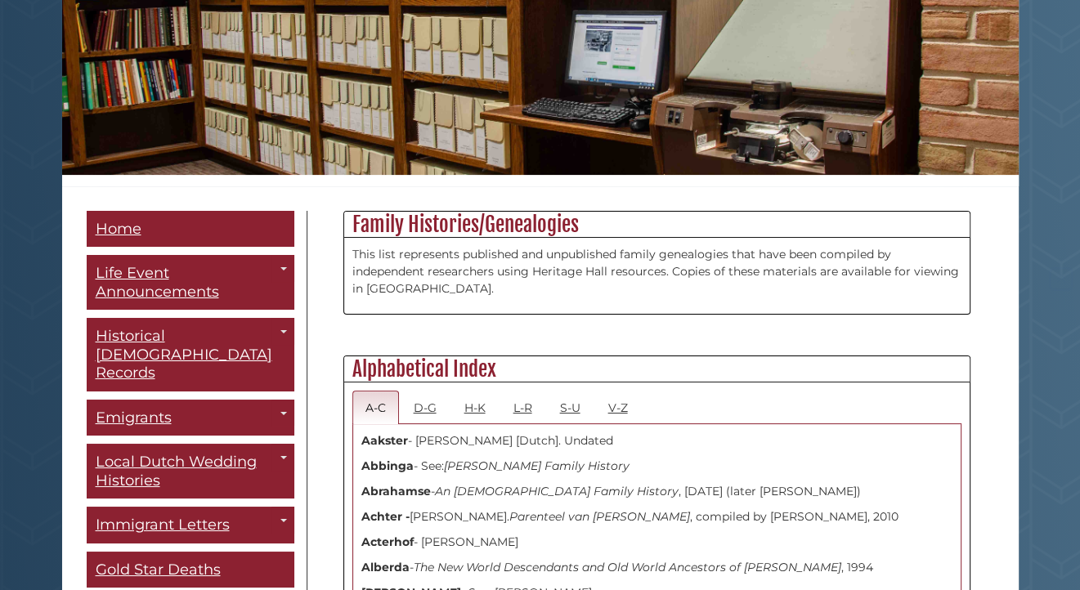
scroll to position [245, 0]
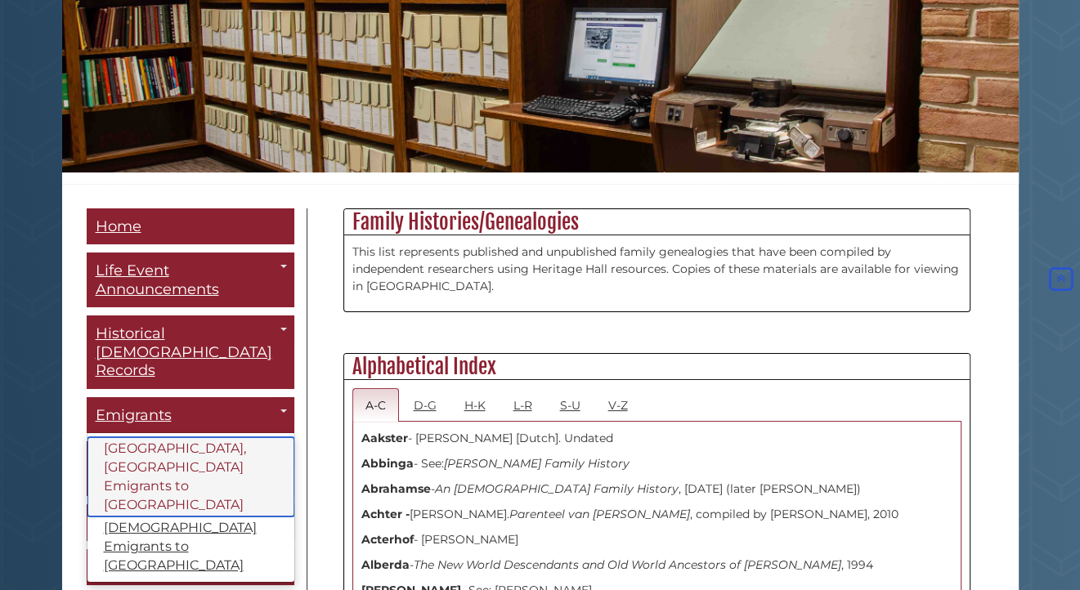
click at [159, 437] on link "[GEOGRAPHIC_DATA], [GEOGRAPHIC_DATA] Emigrants to [GEOGRAPHIC_DATA]" at bounding box center [190, 476] width 207 height 79
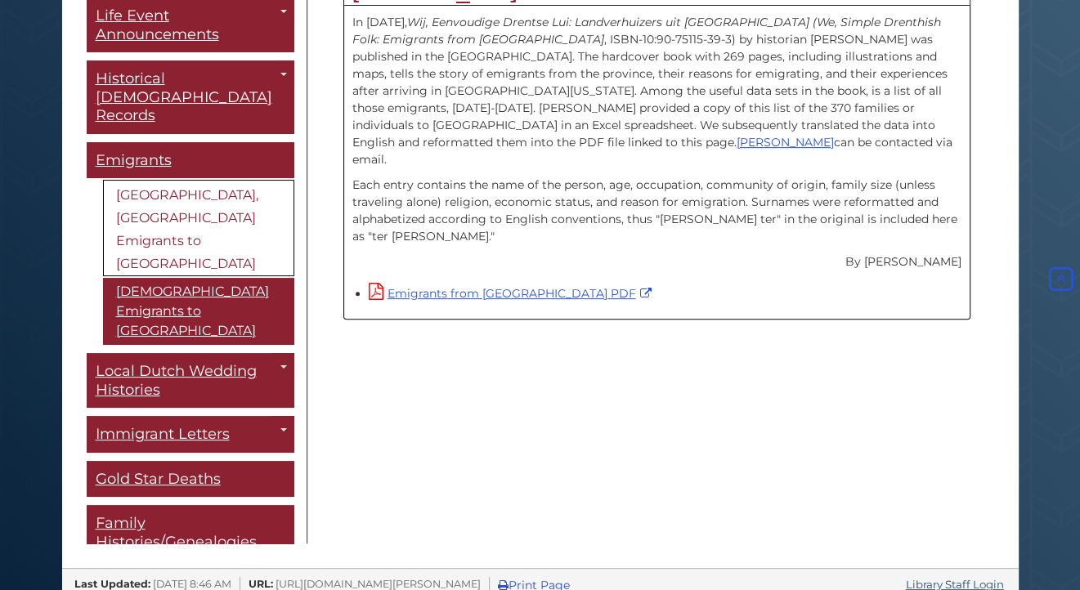
scroll to position [527, 0]
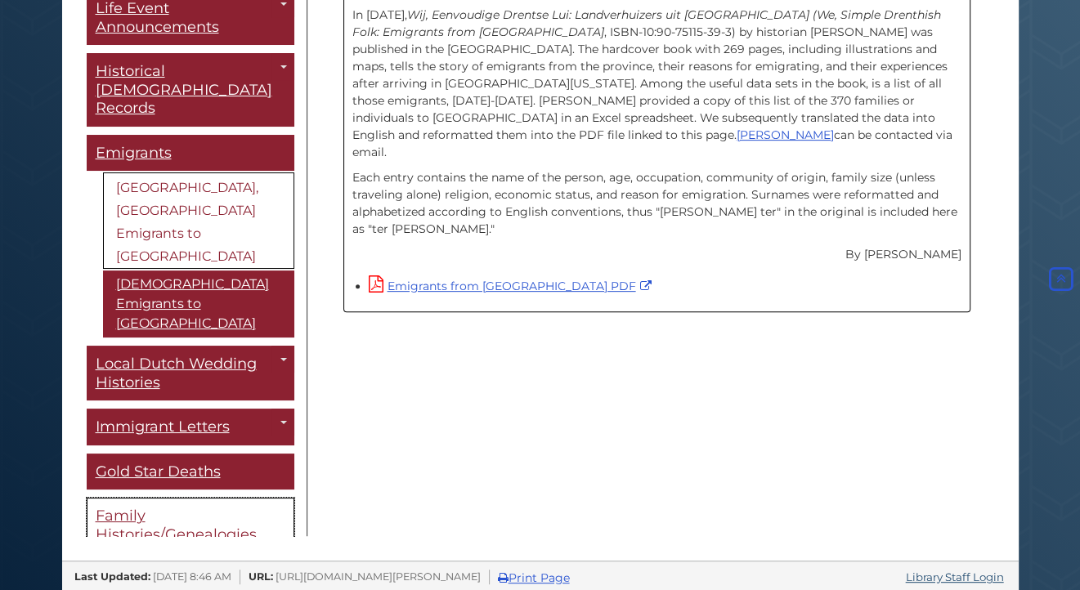
click at [146, 498] on link "Family Histories/Genealogies" at bounding box center [191, 525] width 208 height 55
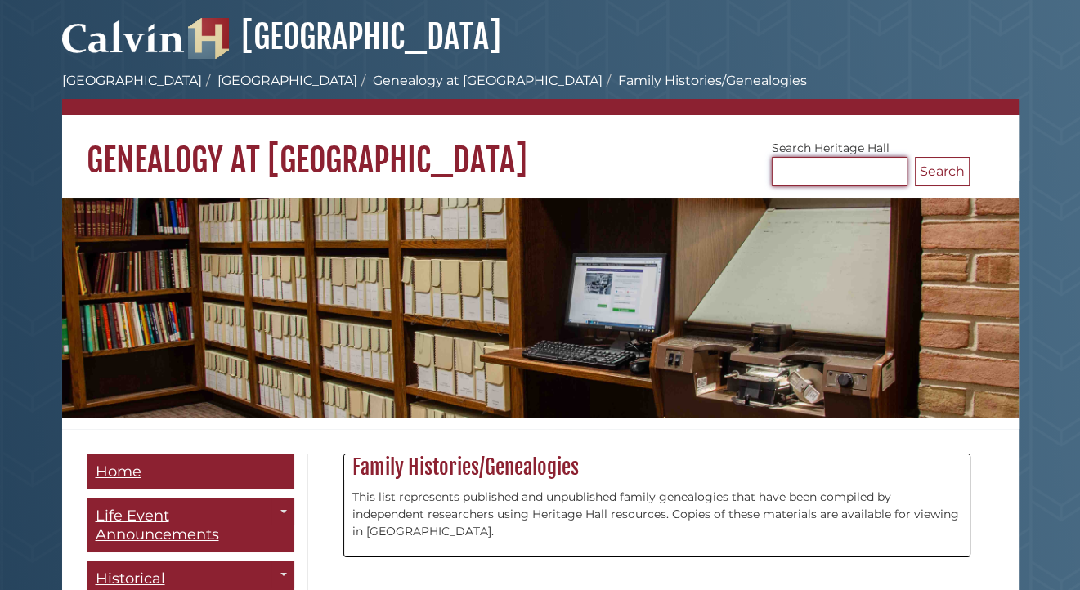
click at [858, 172] on input "Search [GEOGRAPHIC_DATA]" at bounding box center [840, 171] width 136 height 29
type input "*****"
click at [925, 166] on button "Search" at bounding box center [942, 171] width 55 height 29
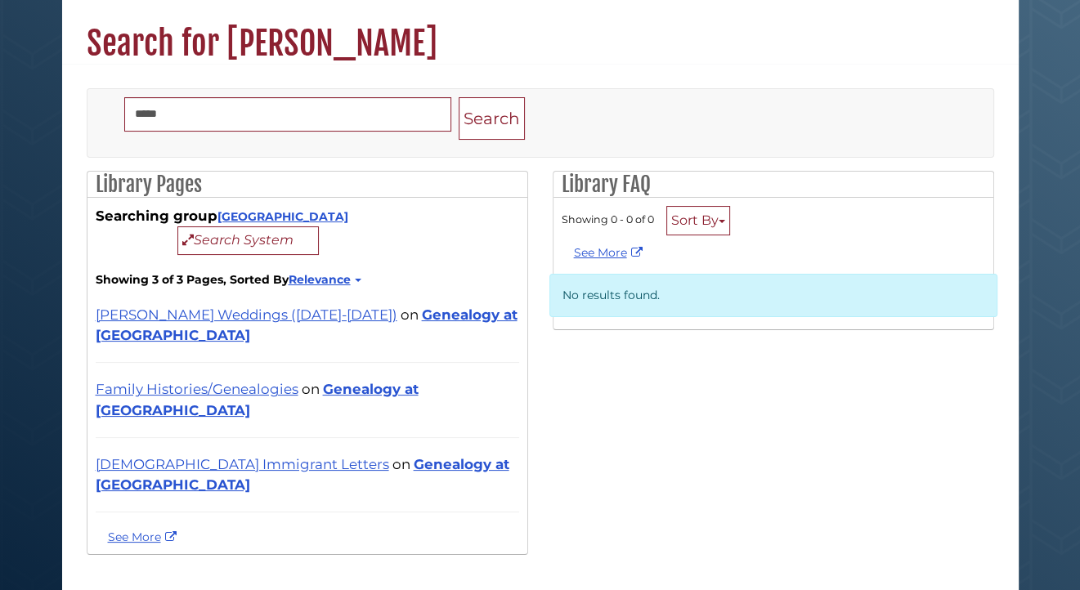
scroll to position [121, 0]
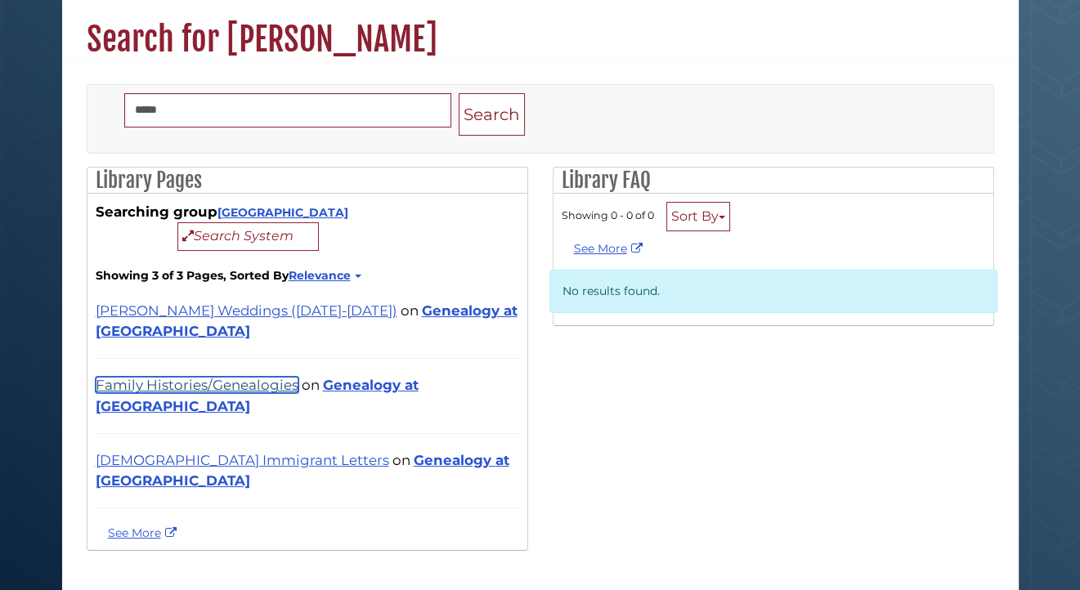
click at [211, 384] on link "Family Histories/Genealogies" at bounding box center [197, 385] width 203 height 16
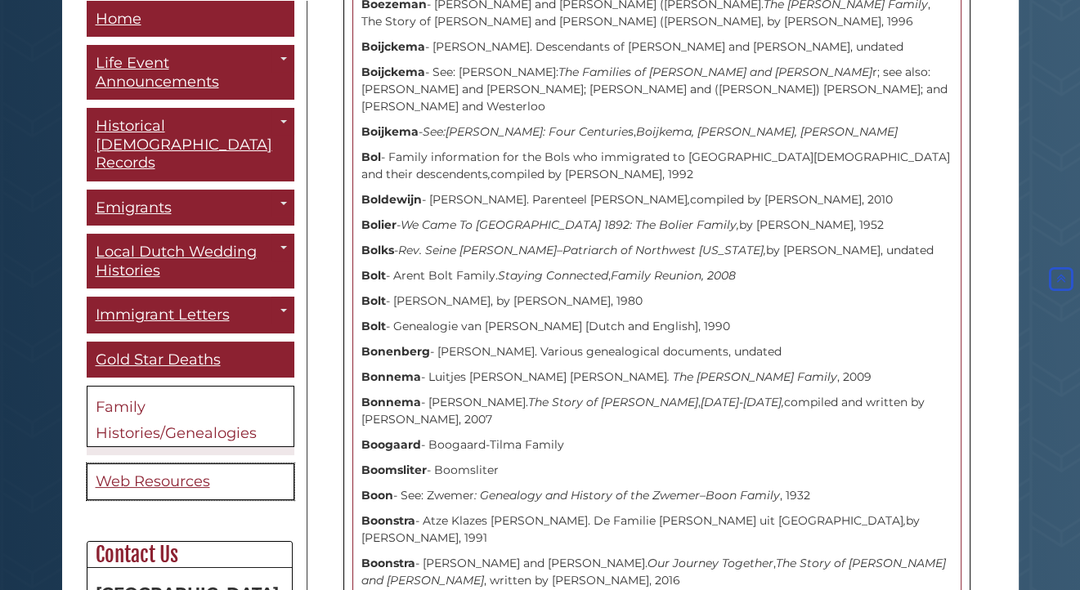
click at [141, 473] on span "Web Resources" at bounding box center [153, 482] width 114 height 18
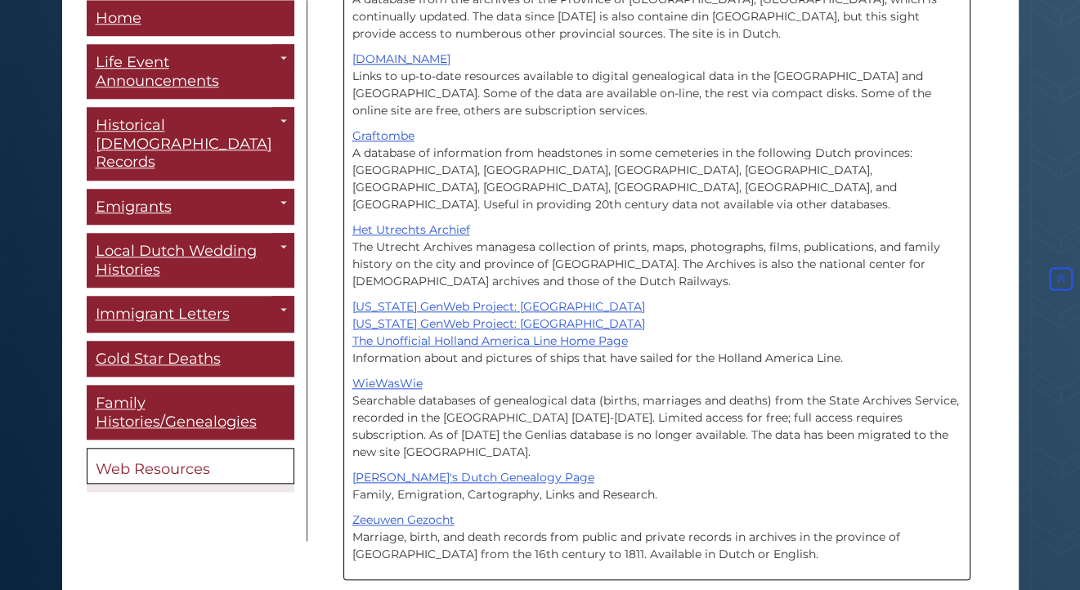
scroll to position [1397, 0]
